Goal: Check status: Check status

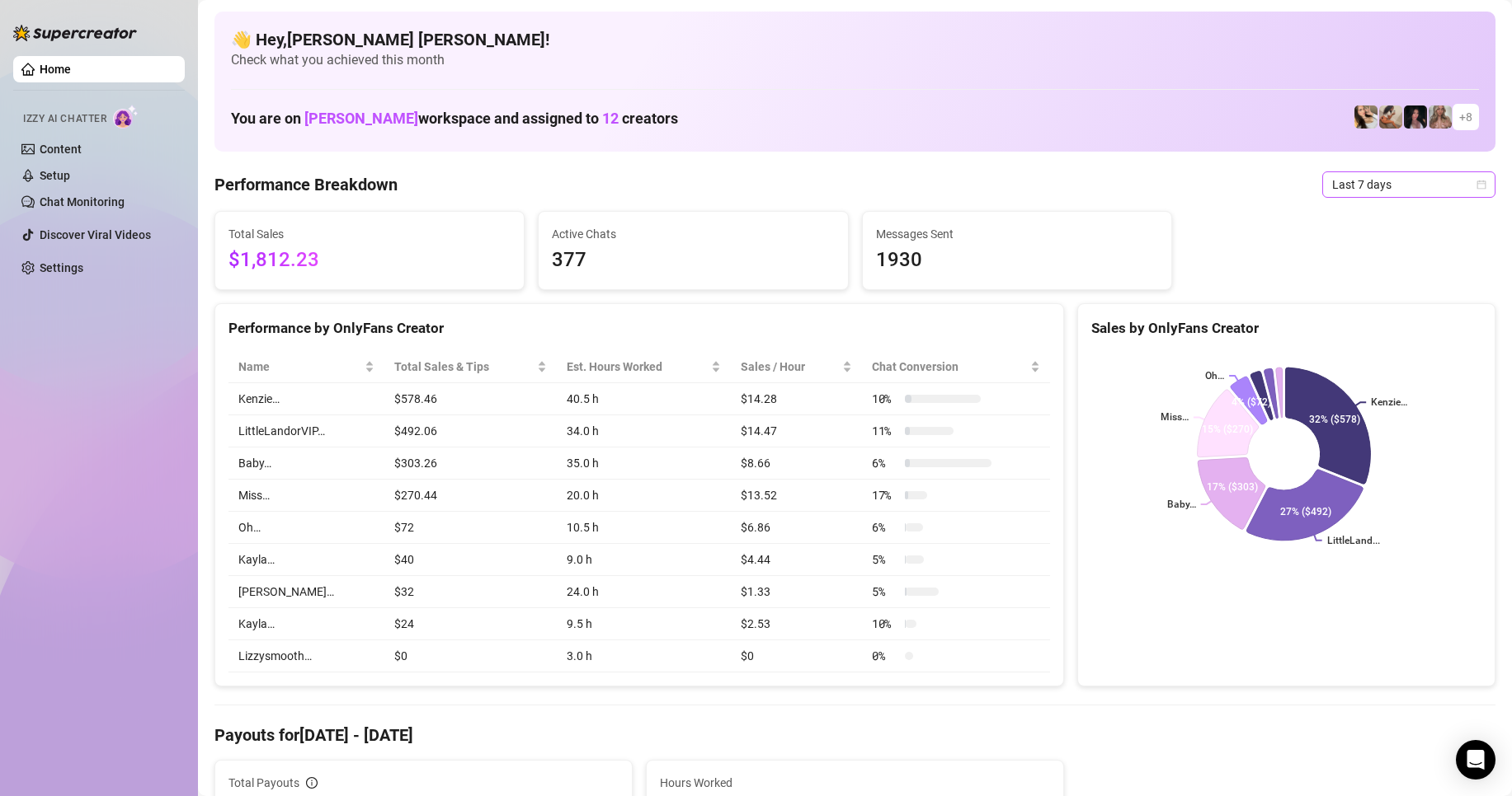
click at [1477, 184] on icon "calendar" at bounding box center [1482, 185] width 10 height 10
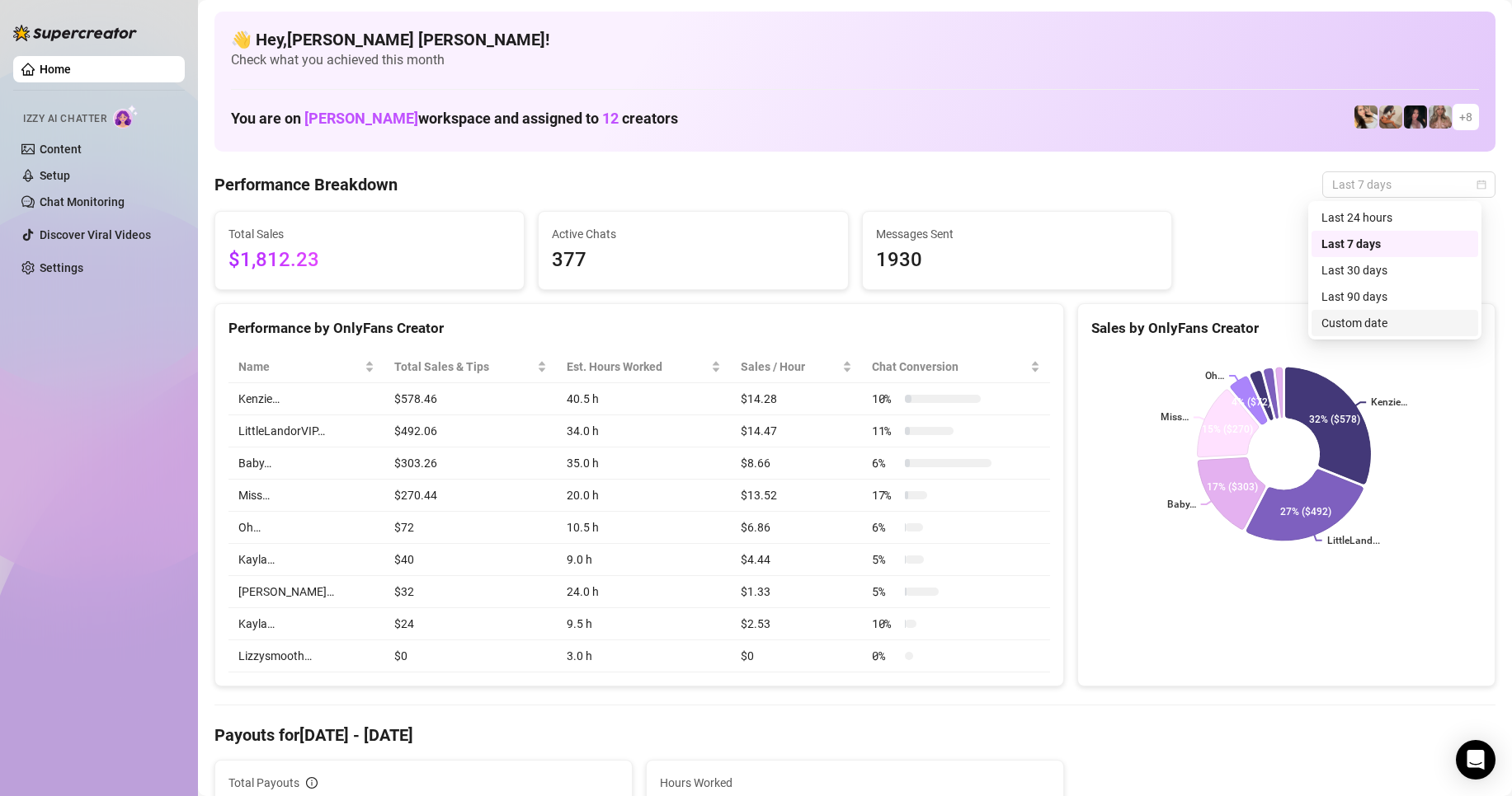
click at [1385, 314] on div "Custom date" at bounding box center [1394, 323] width 146 height 19
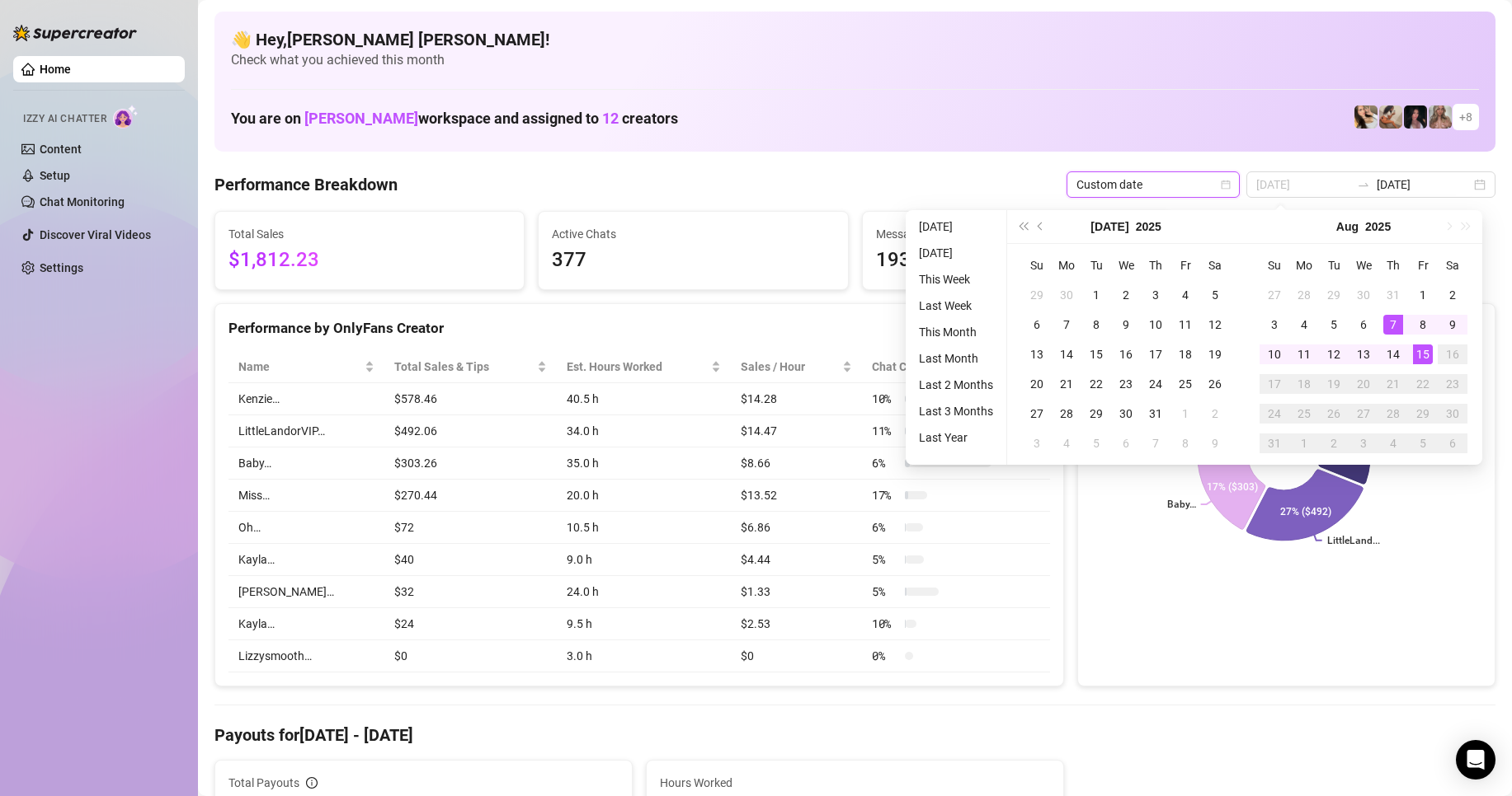
type input "[DATE]"
click at [1422, 352] on div "15" at bounding box center [1423, 354] width 20 height 20
click at [1422, 352] on rect at bounding box center [1283, 454] width 385 height 206
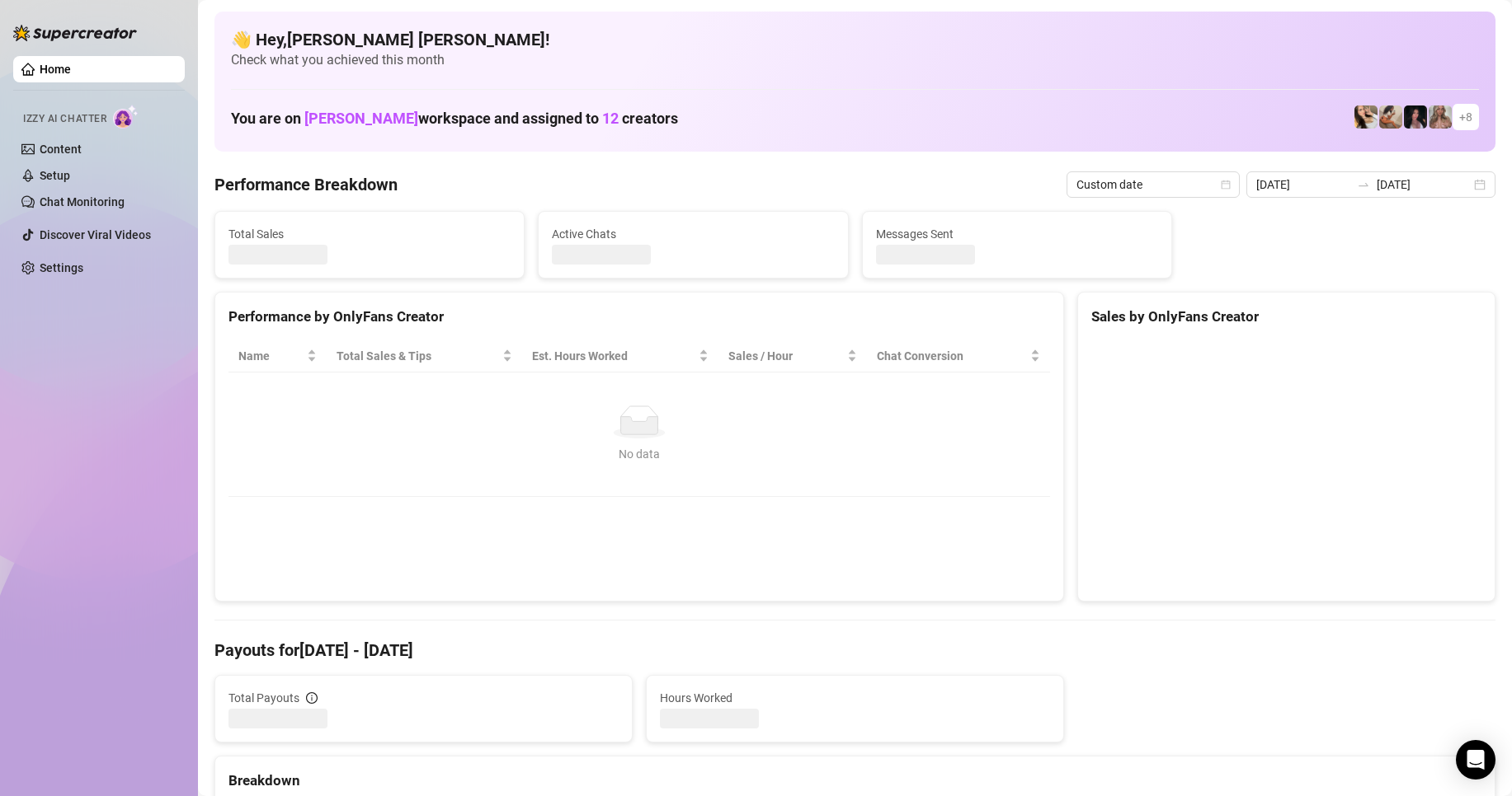
type input "[DATE]"
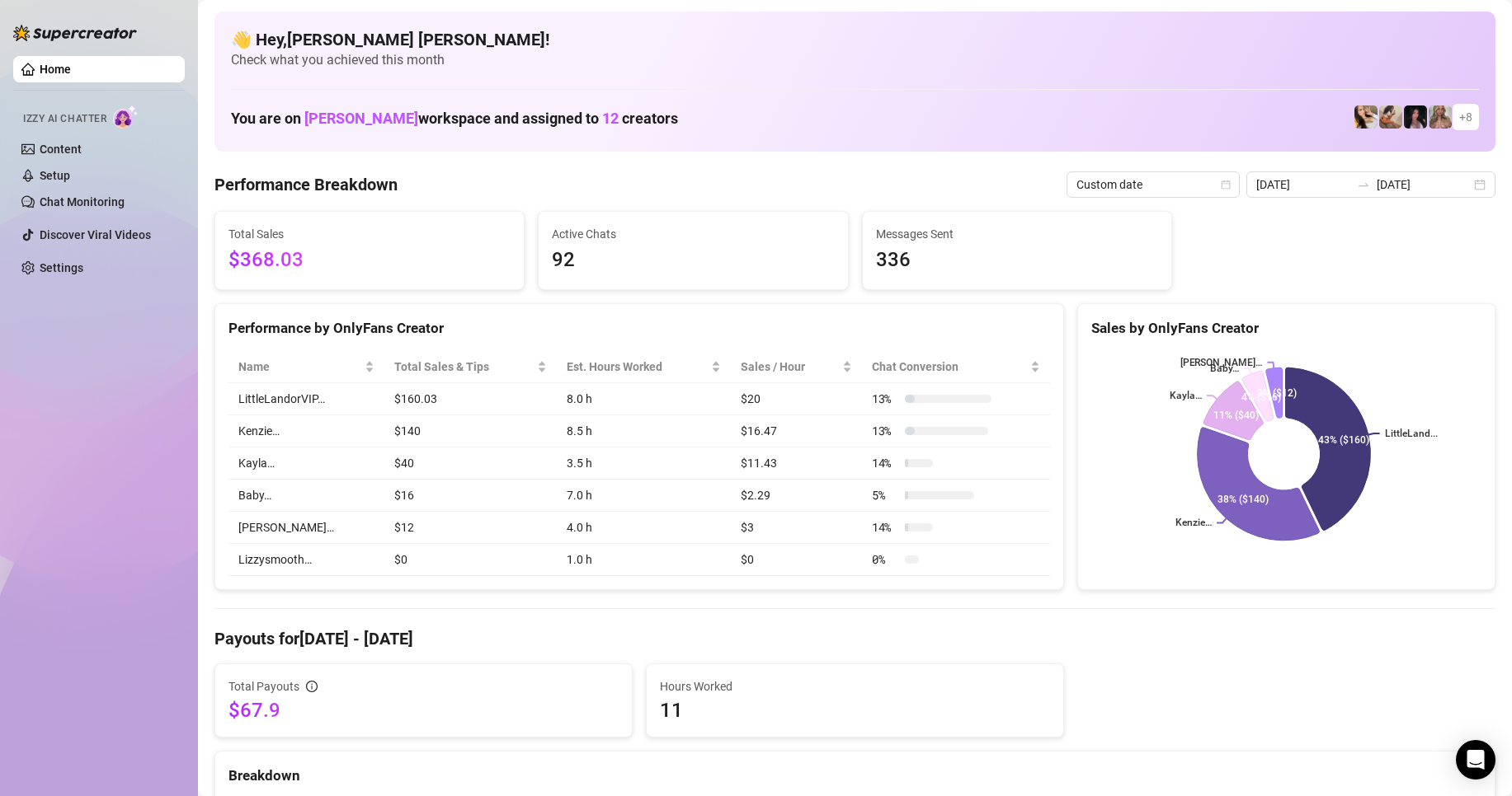
click at [1439, 360] on rect at bounding box center [1283, 454] width 385 height 206
click at [1472, 187] on div "[DATE] [DATE]" at bounding box center [1371, 184] width 249 height 26
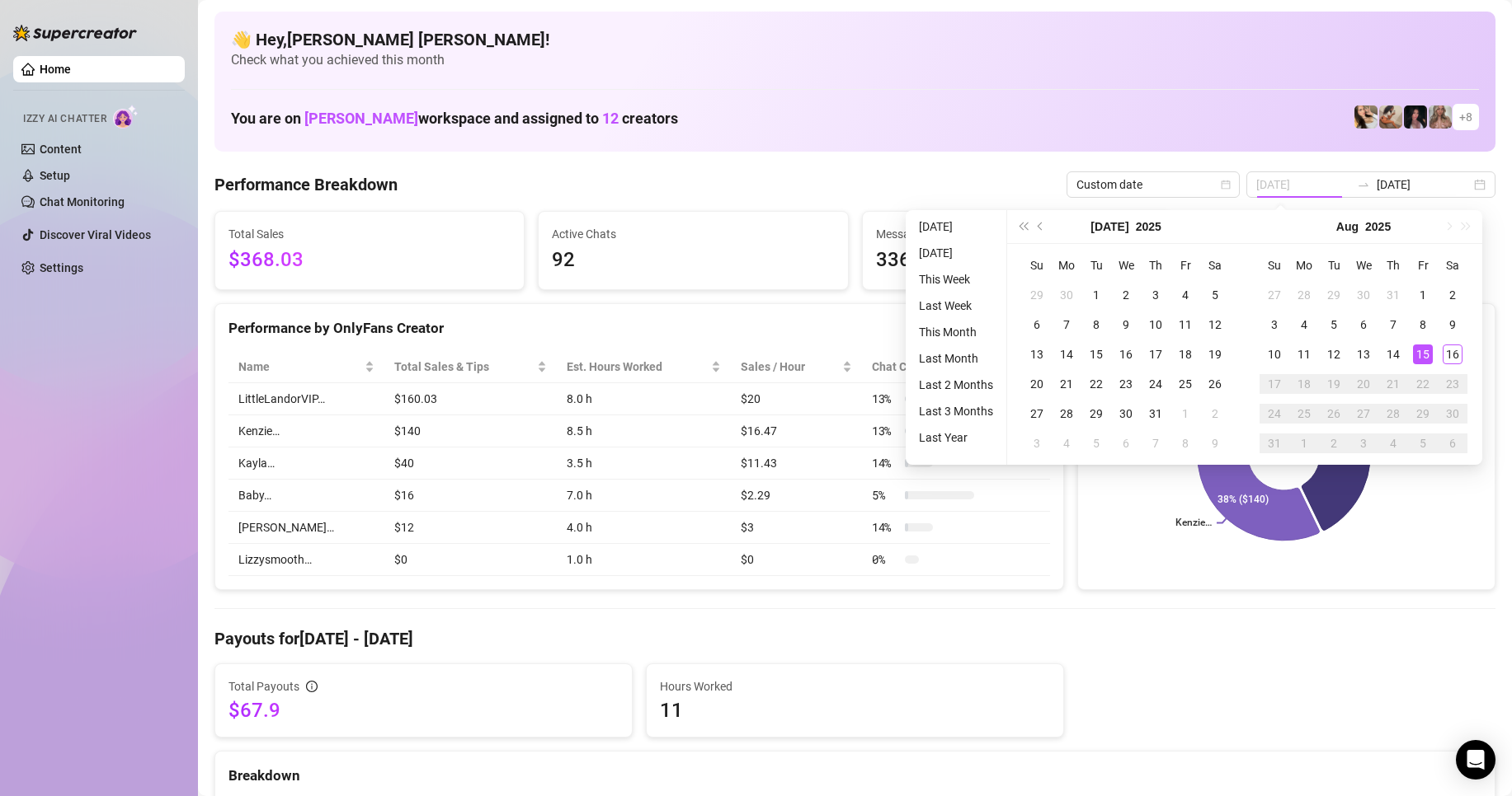
click at [1429, 357] on div "15" at bounding box center [1423, 354] width 20 height 20
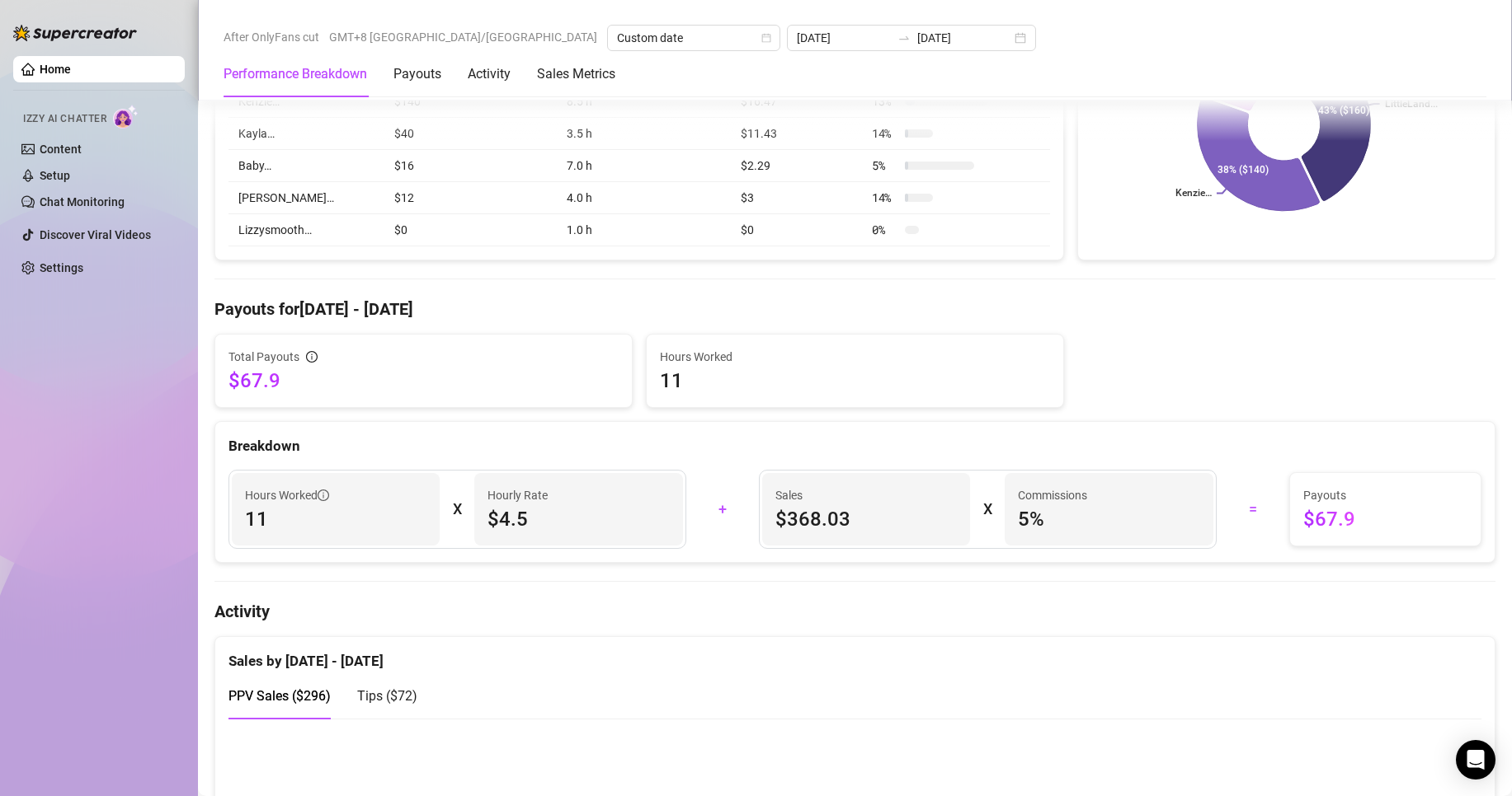
scroll to position [412, 0]
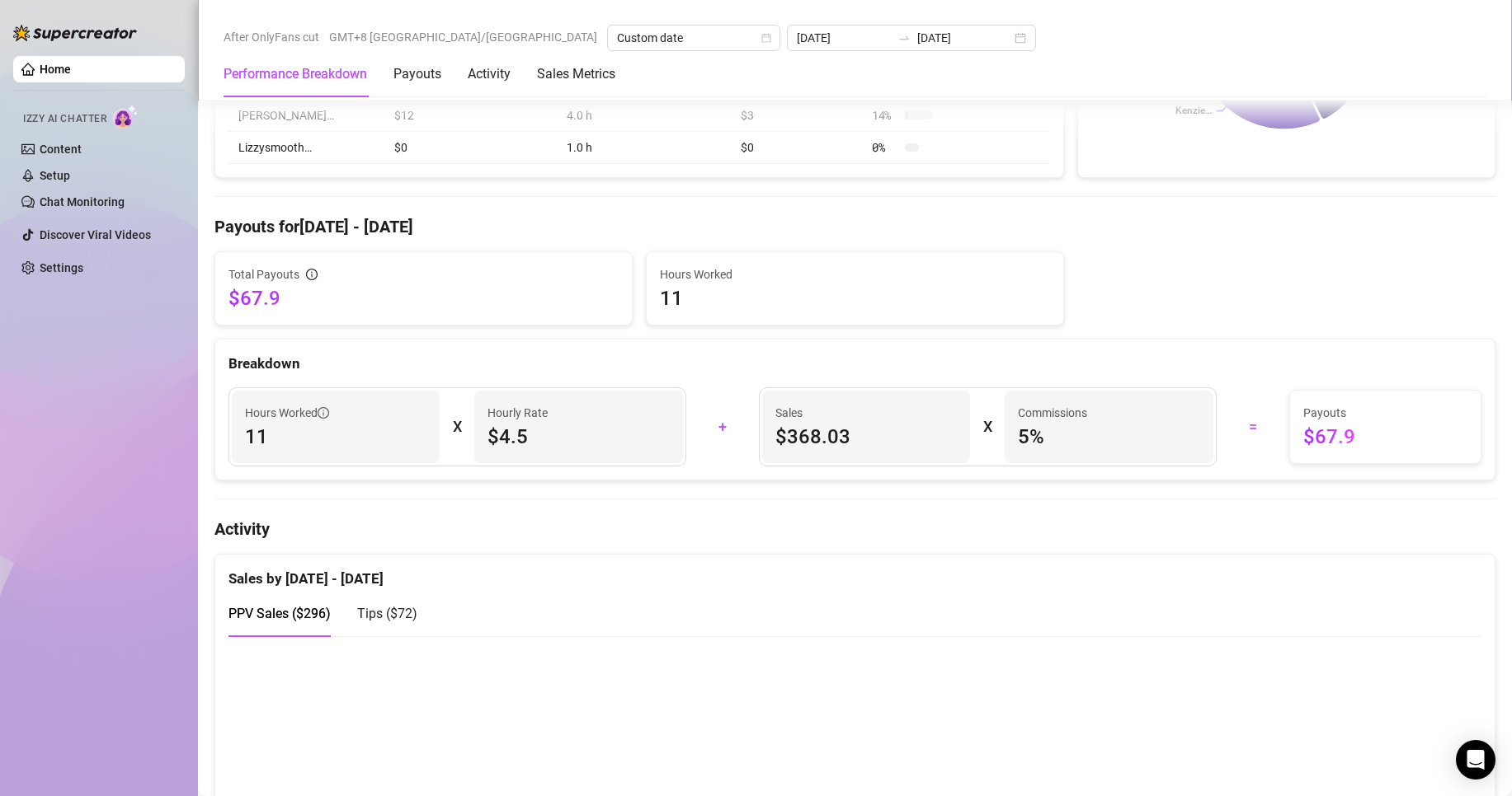
click at [709, 611] on div "PPV Sales ( $296 ) Tips ( $72 )" at bounding box center [854, 613] width 1253 height 47
